Goal: Check status: Check status

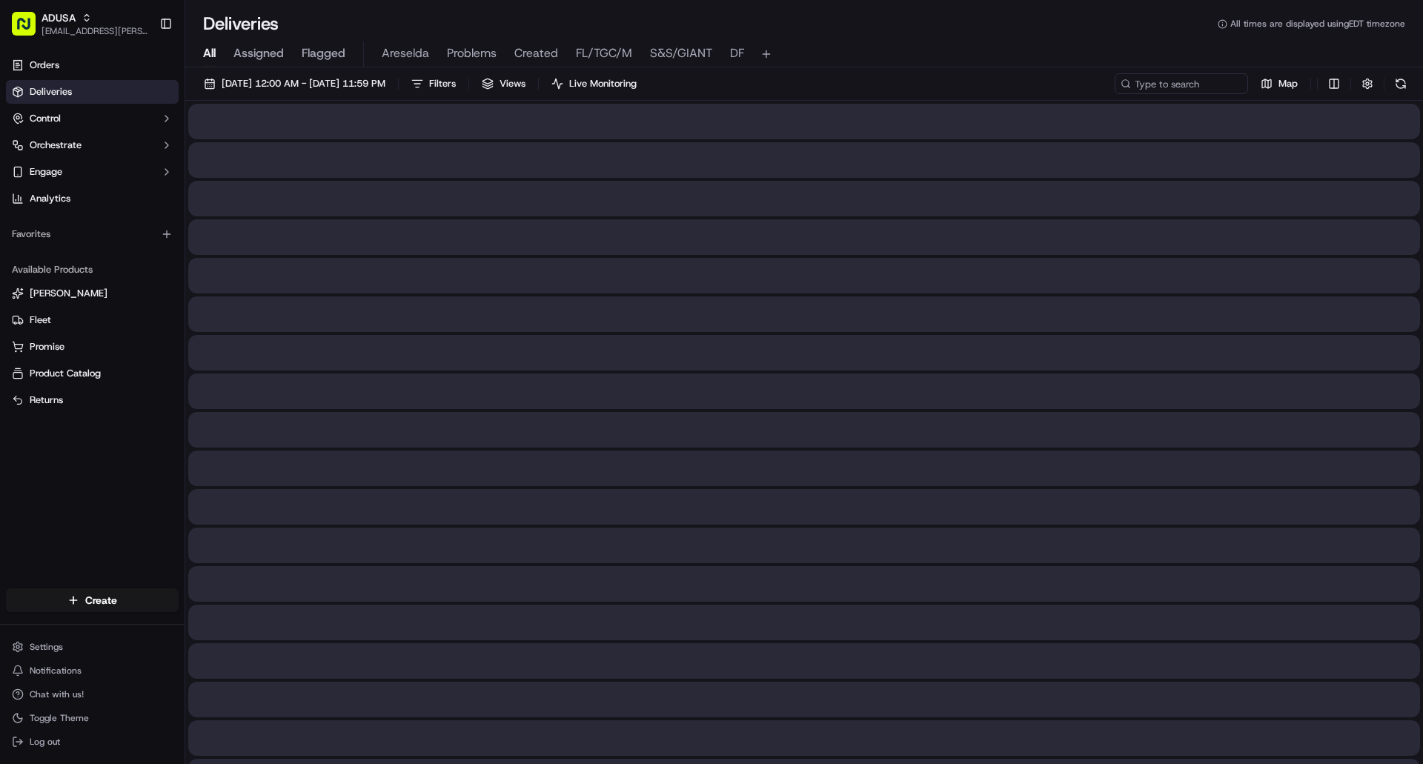
click at [210, 52] on span "All" at bounding box center [209, 53] width 13 height 18
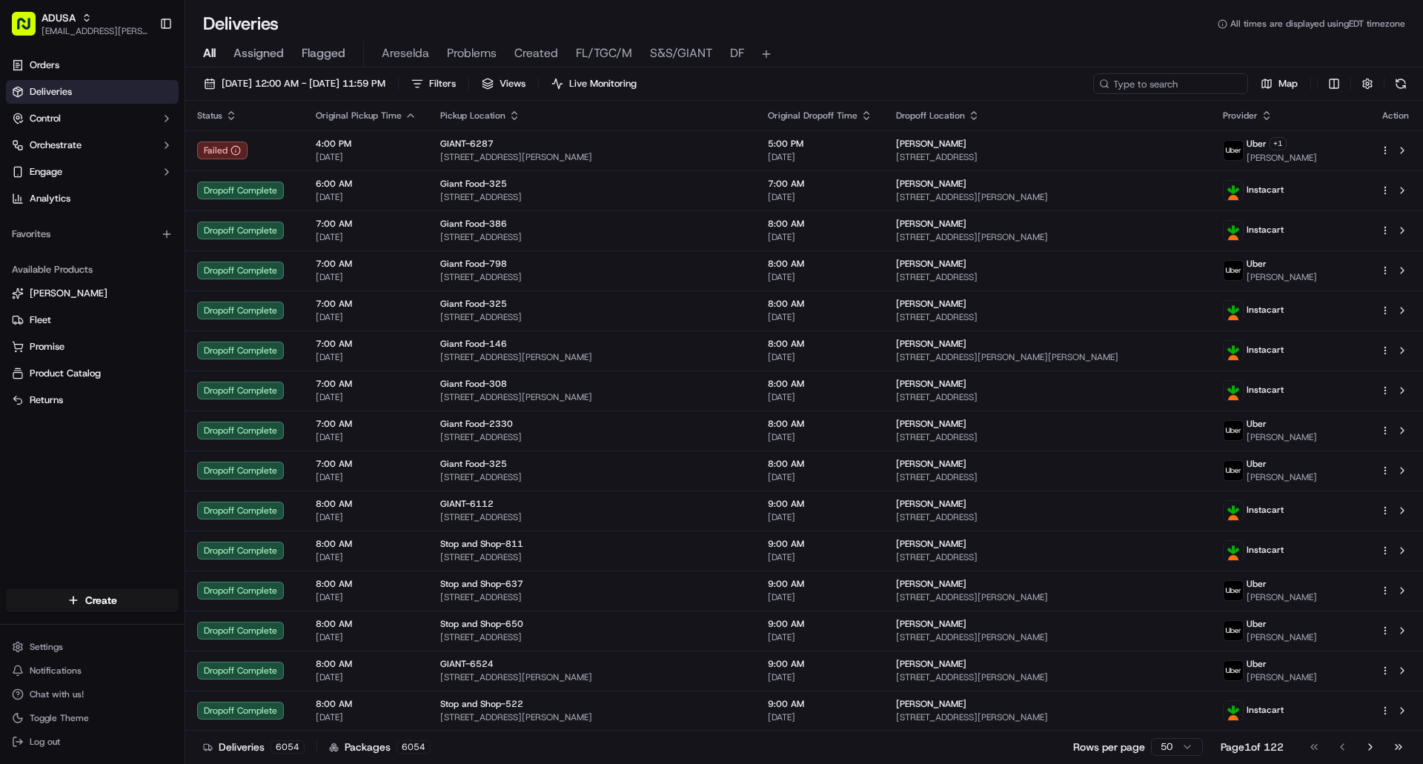
paste input "d720499125"
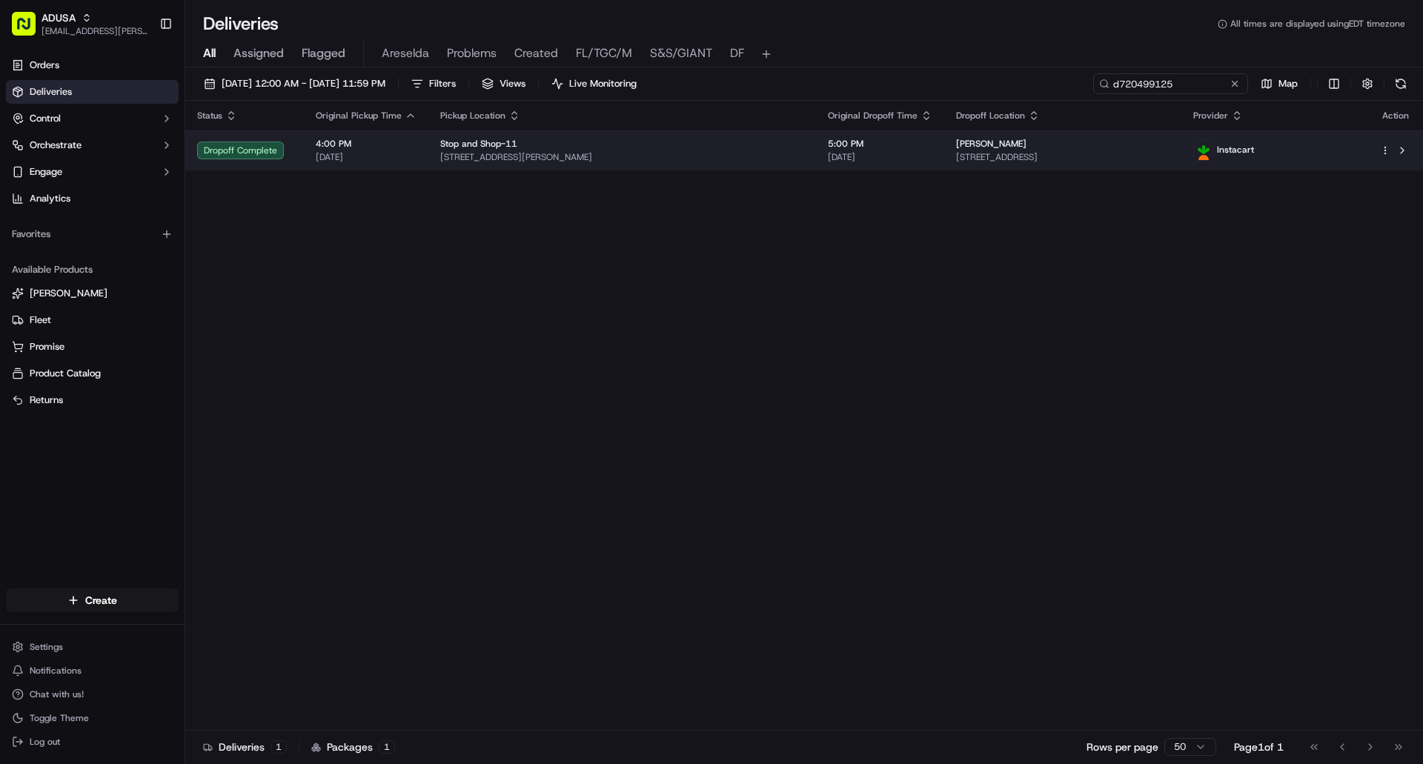
type input "d720499125"
click at [1104, 143] on div "[PERSON_NAME]" at bounding box center [1063, 144] width 214 height 12
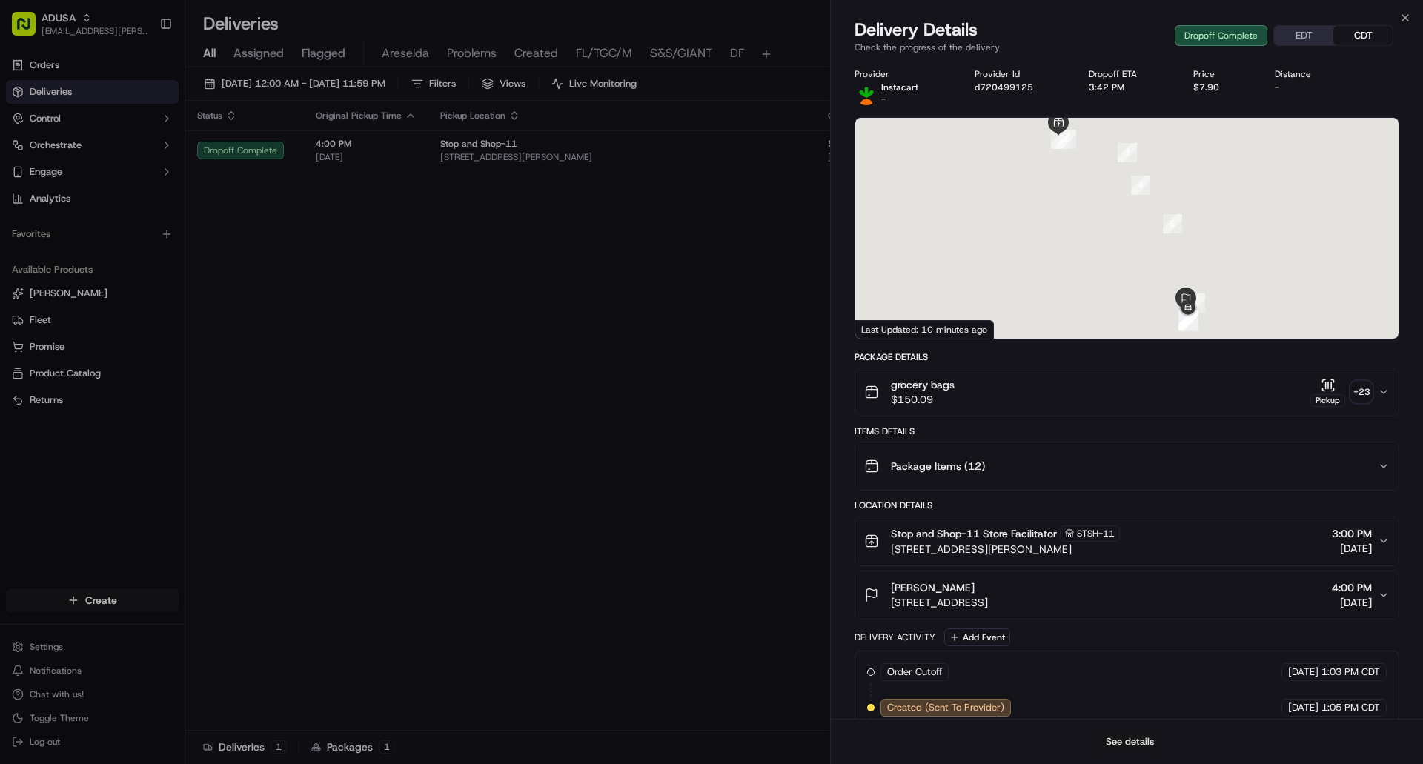
click at [1142, 747] on button "See details" at bounding box center [1130, 742] width 62 height 21
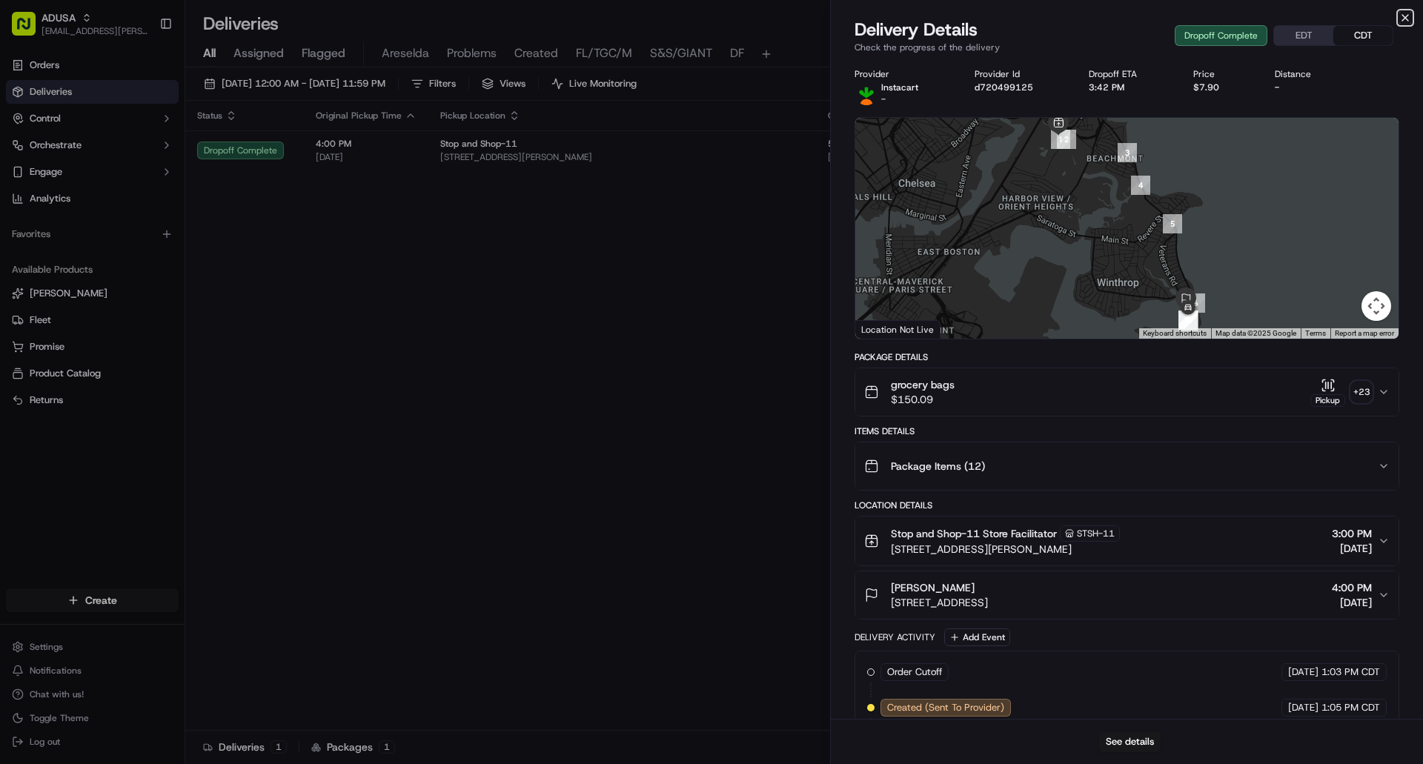
click at [1405, 18] on icon "button" at bounding box center [1406, 18] width 12 height 12
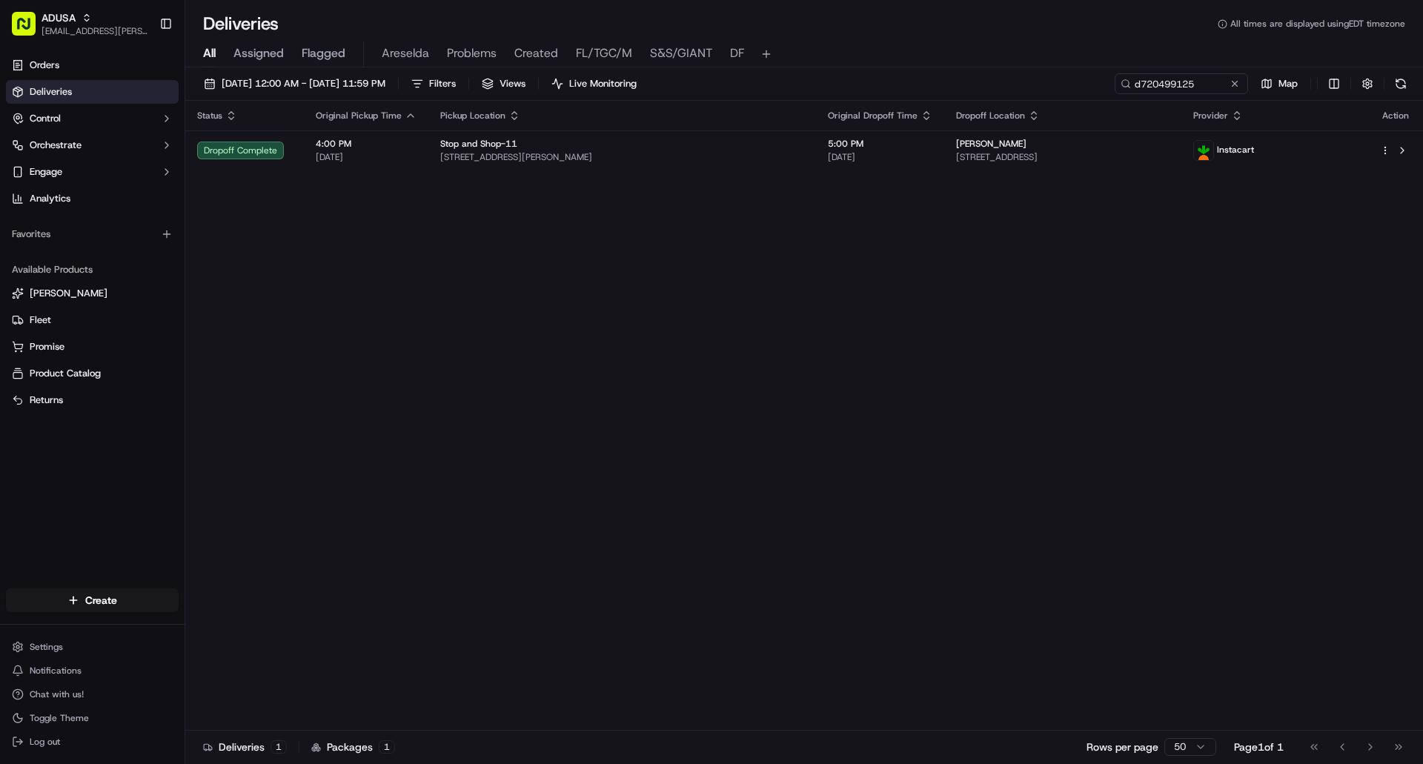
click at [1235, 83] on button at bounding box center [1235, 83] width 15 height 15
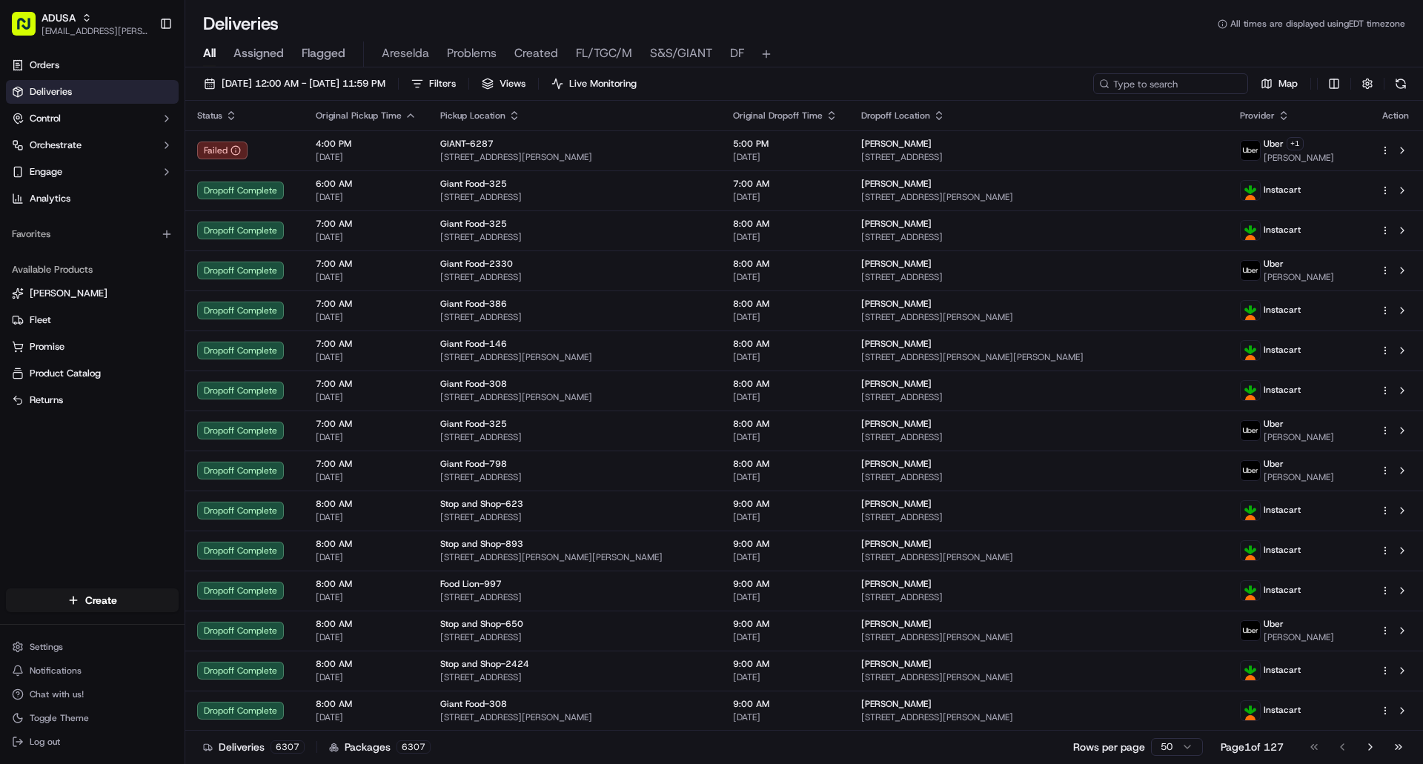
paste input "m720576642"
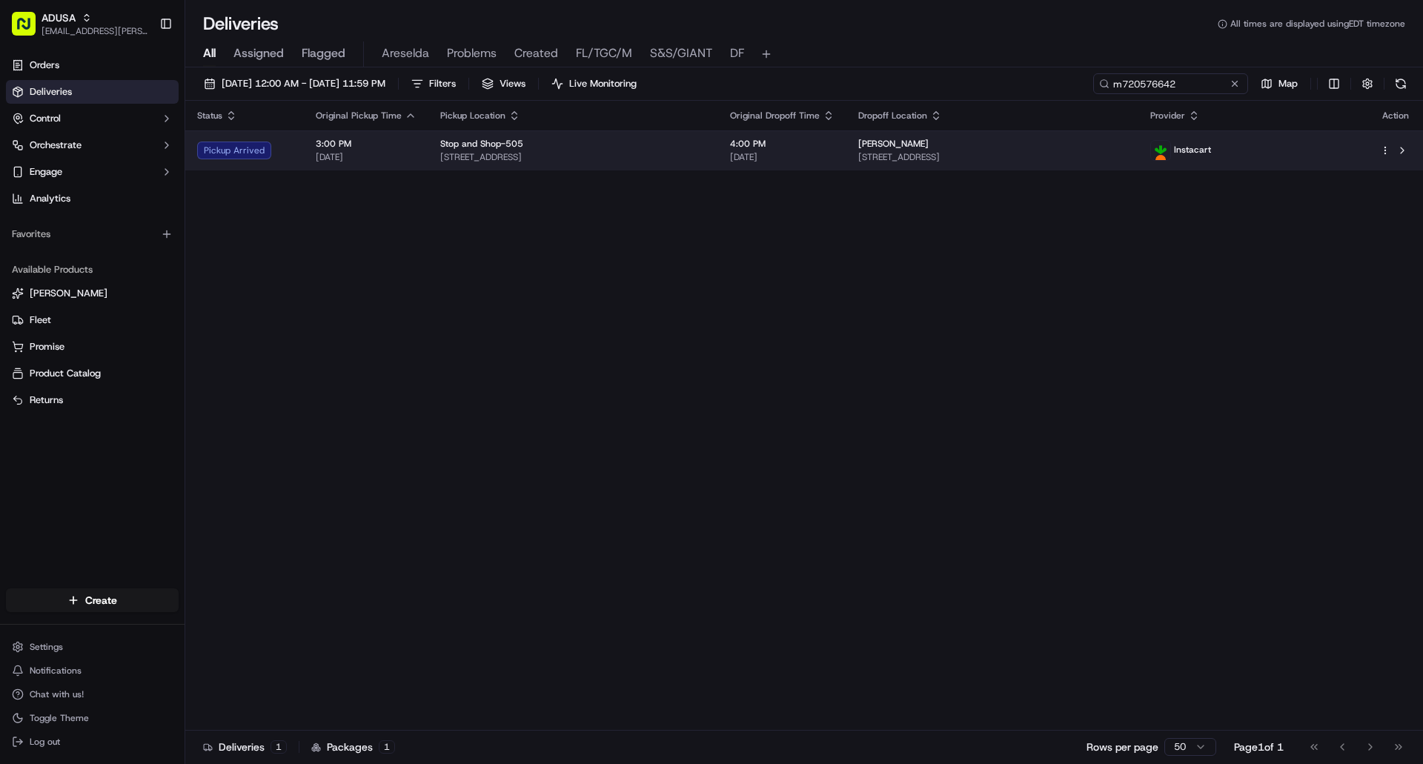
type input "m720576642"
click at [1139, 137] on td "[PERSON_NAME] [STREET_ADDRESS]" at bounding box center [993, 150] width 292 height 40
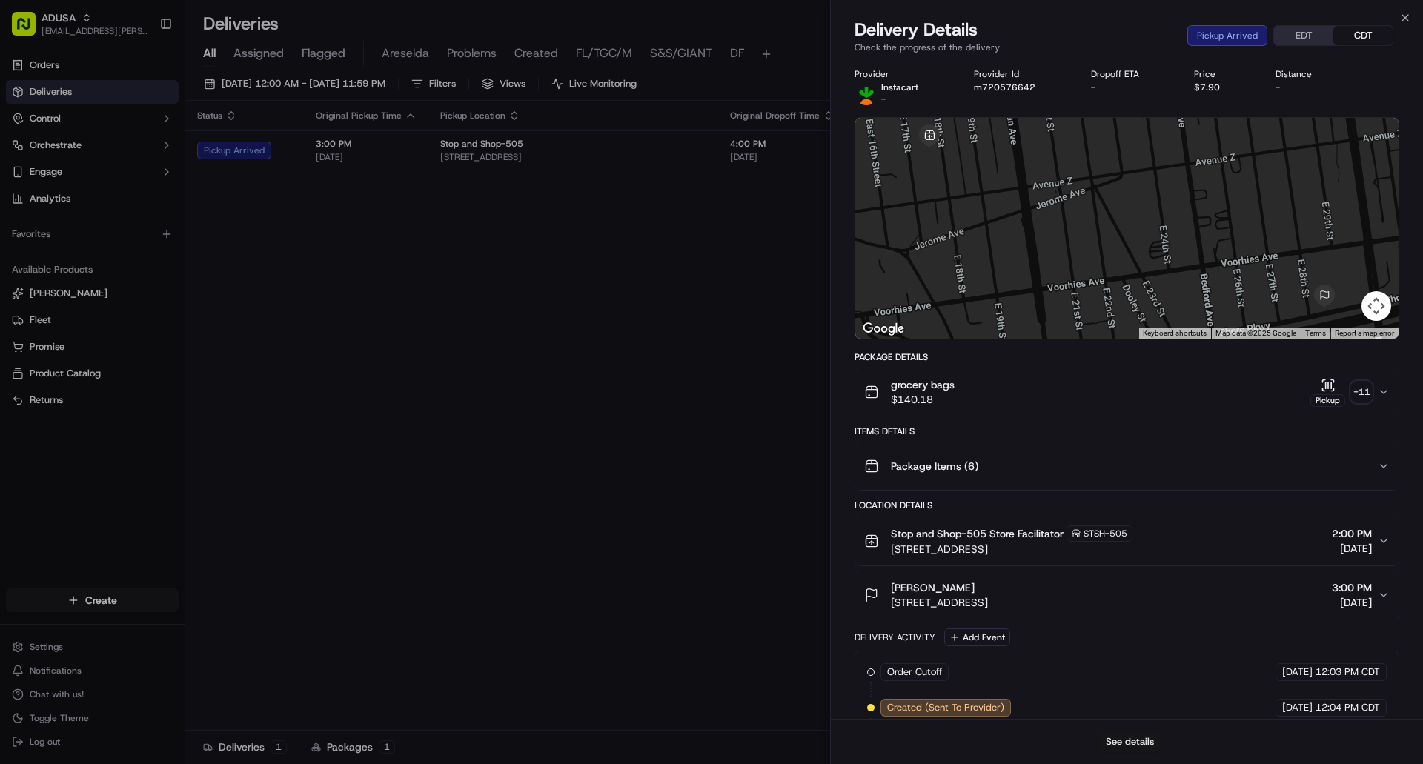
click at [1133, 742] on button "See details" at bounding box center [1130, 742] width 62 height 21
